Goal: Task Accomplishment & Management: Manage account settings

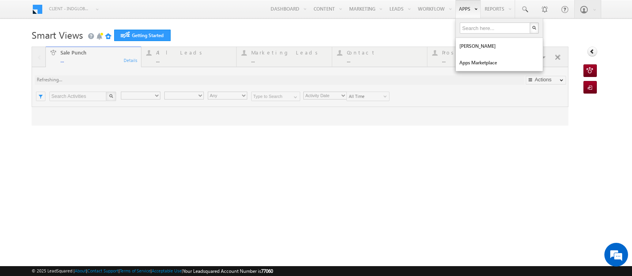
type input "Any Owner"
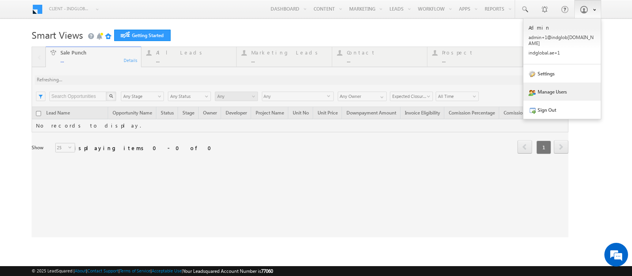
click at [559, 89] on link "Manage Users" at bounding box center [562, 92] width 77 height 18
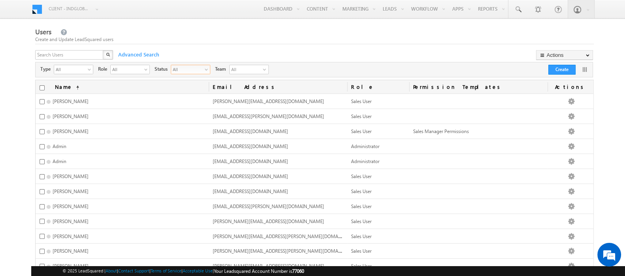
click at [188, 65] on span "All" at bounding box center [187, 69] width 32 height 8
click at [181, 87] on li "Active" at bounding box center [191, 87] width 39 height 8
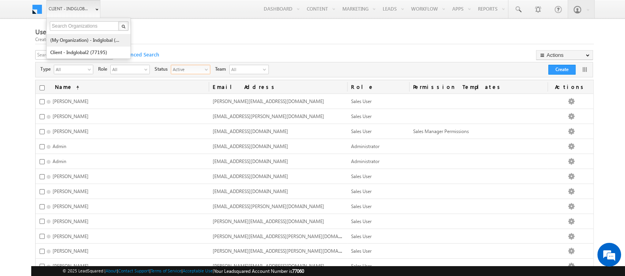
click at [95, 41] on link "(My Organization) - indglobal (48060)" at bounding box center [86, 40] width 72 height 12
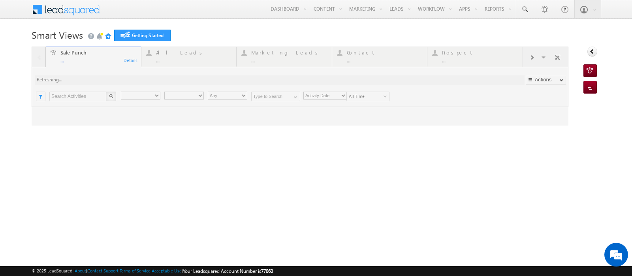
type input "Any Owner"
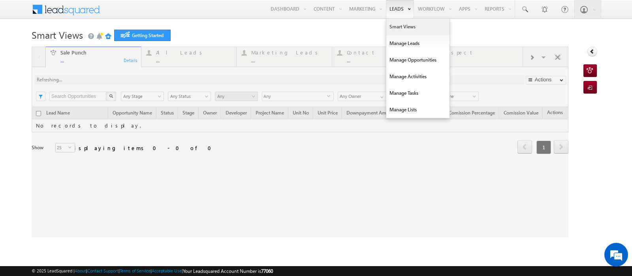
click at [394, 25] on link "Smart Views" at bounding box center [418, 27] width 63 height 17
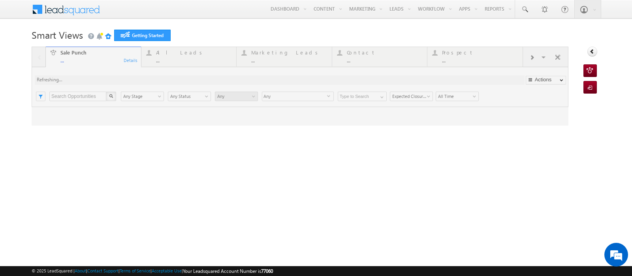
type input "Any Owner"
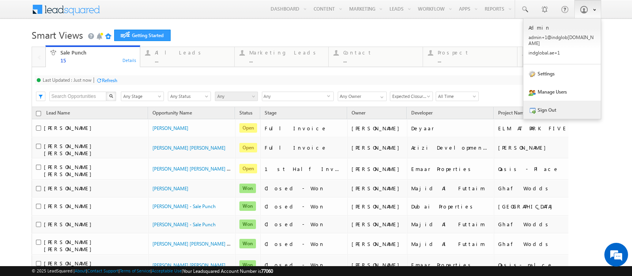
click at [537, 110] on link "Sign Out" at bounding box center [562, 110] width 77 height 18
